Goal: Use online tool/utility: Utilize a website feature to perform a specific function

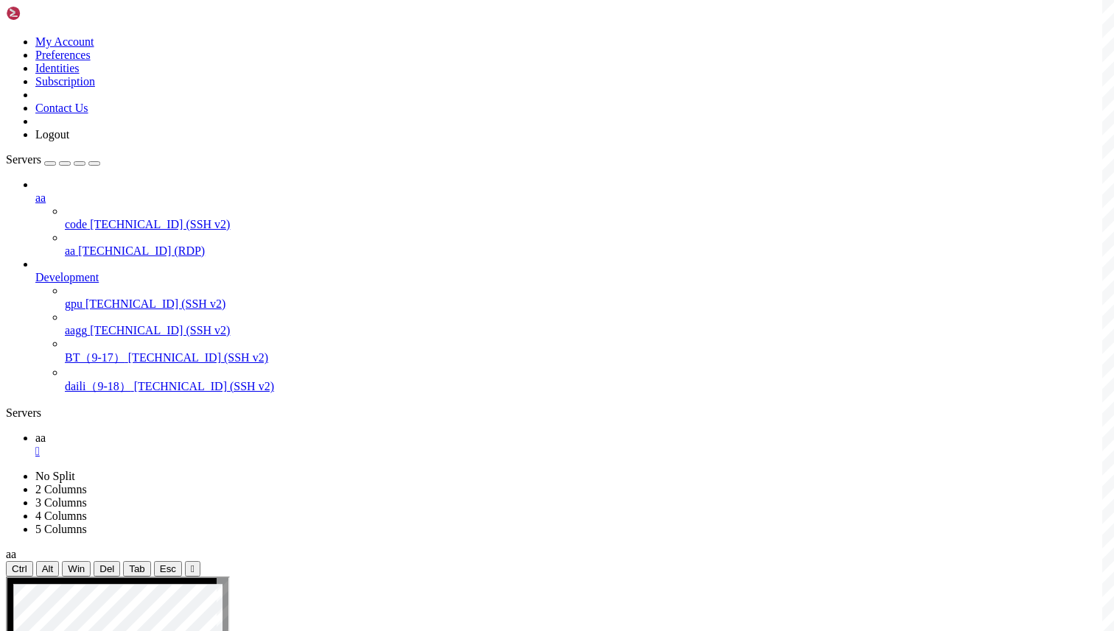
click at [236, 445] on div "" at bounding box center [571, 451] width 1072 height 13
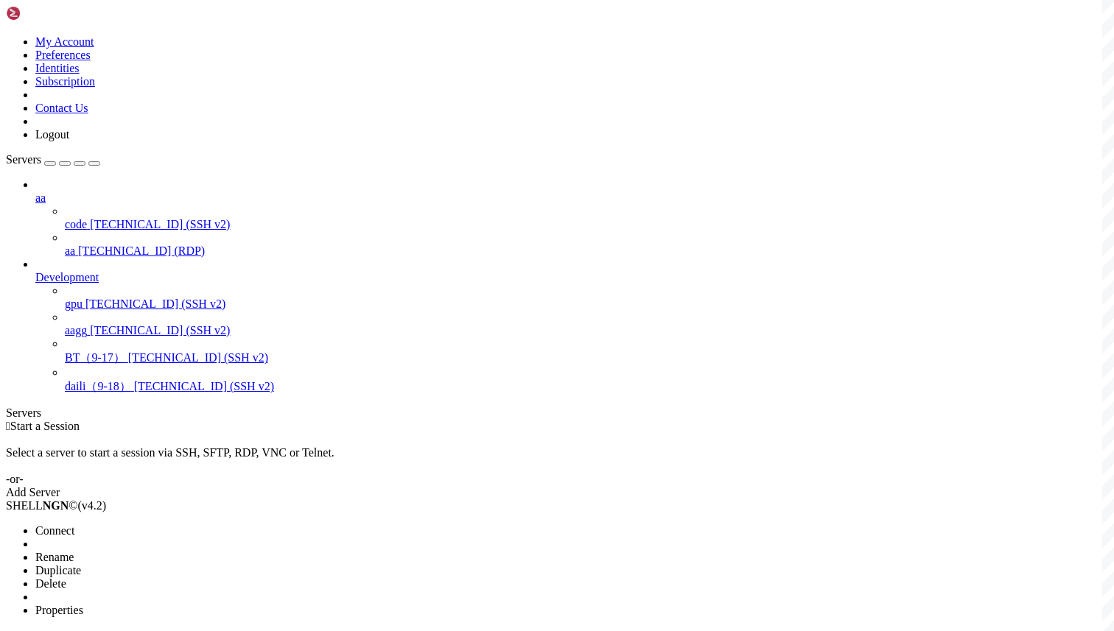
click at [74, 524] on span "Connect" at bounding box center [54, 530] width 39 height 13
